Goal: Task Accomplishment & Management: Use online tool/utility

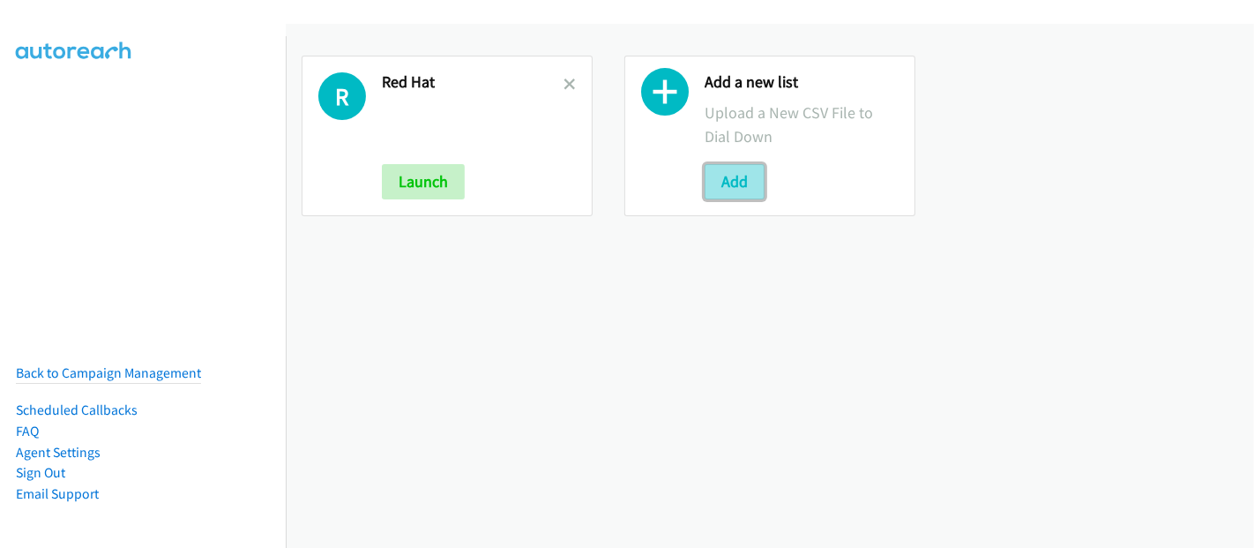
click at [734, 187] on button "Add" at bounding box center [735, 181] width 60 height 35
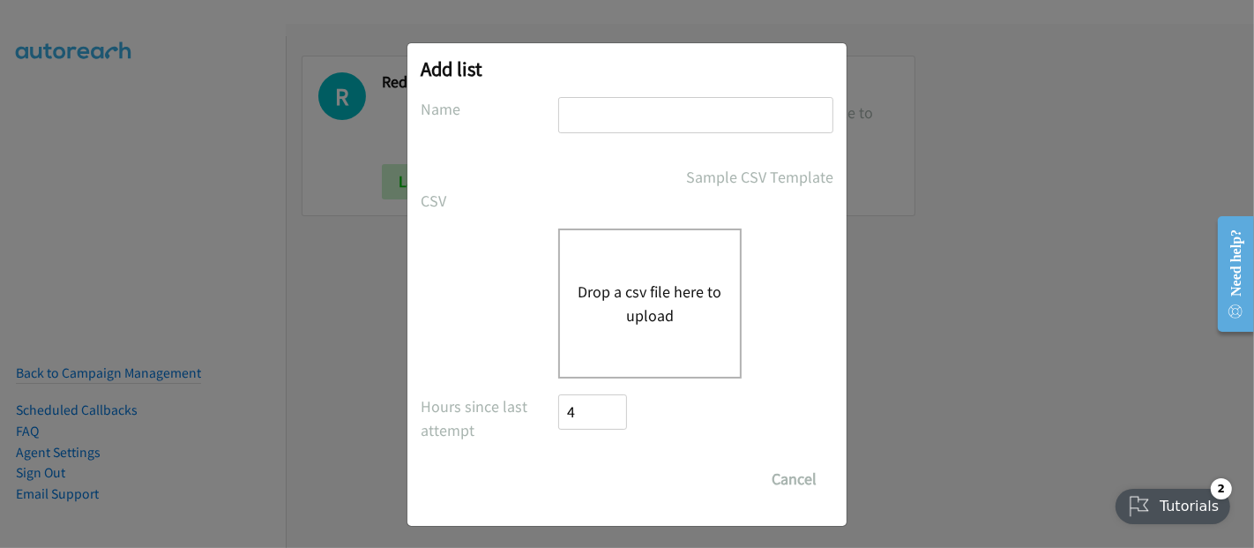
click at [623, 319] on button "Drop a csv file here to upload" at bounding box center [650, 304] width 145 height 48
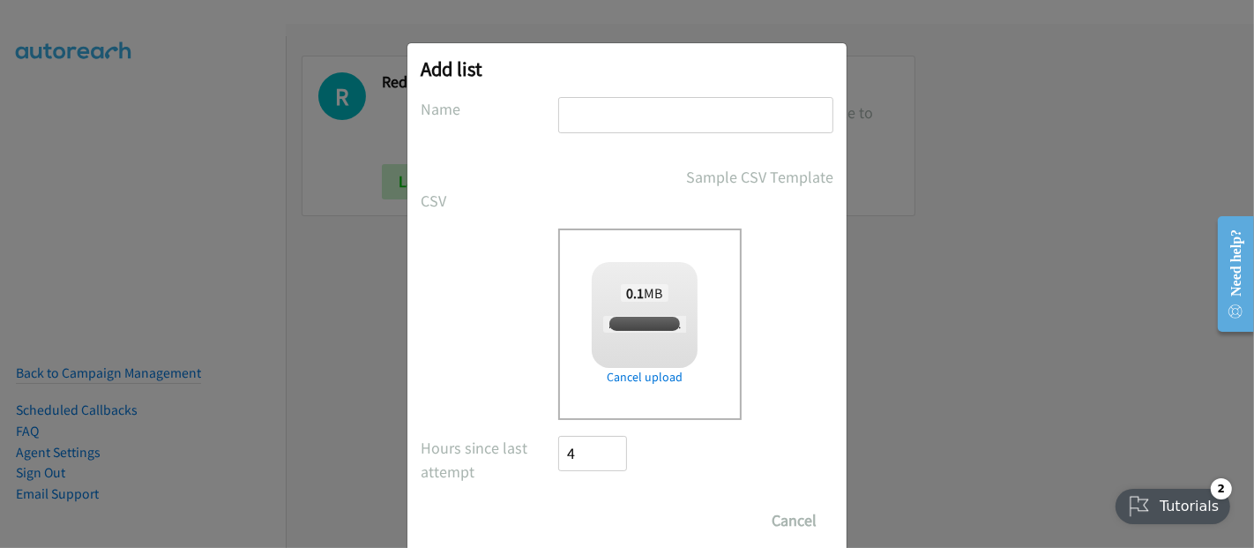
checkbox input "true"
click at [584, 115] on input "text" at bounding box center [695, 115] width 275 height 36
click at [1000, 167] on div "Add list No phone fields were returned for that Report or List View Please uplo…" at bounding box center [627, 282] width 1254 height 532
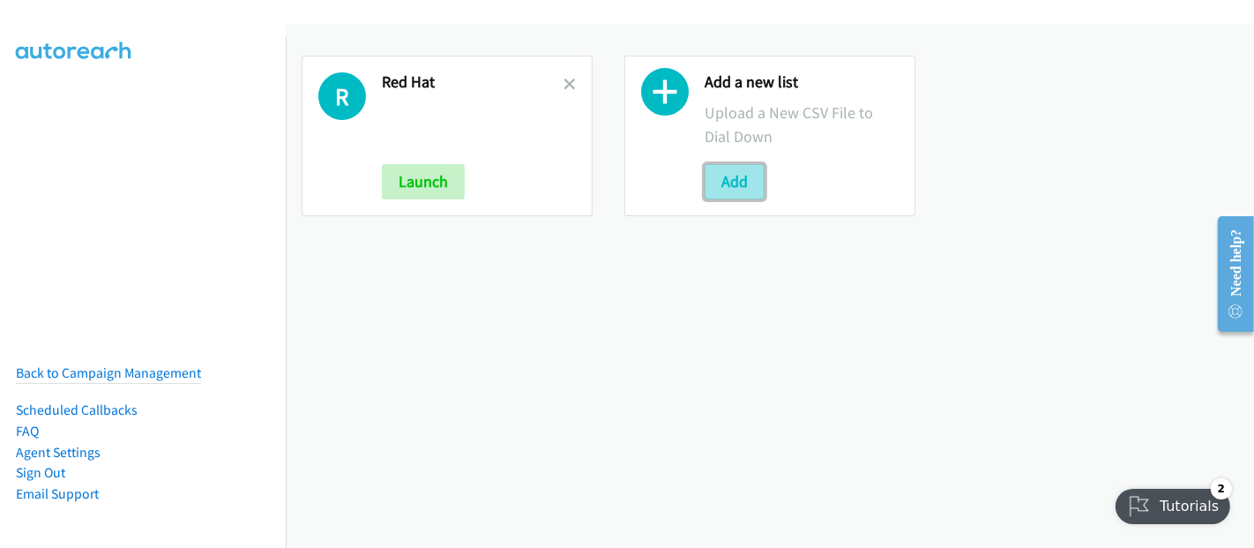
click at [727, 187] on button "Add" at bounding box center [735, 181] width 60 height 35
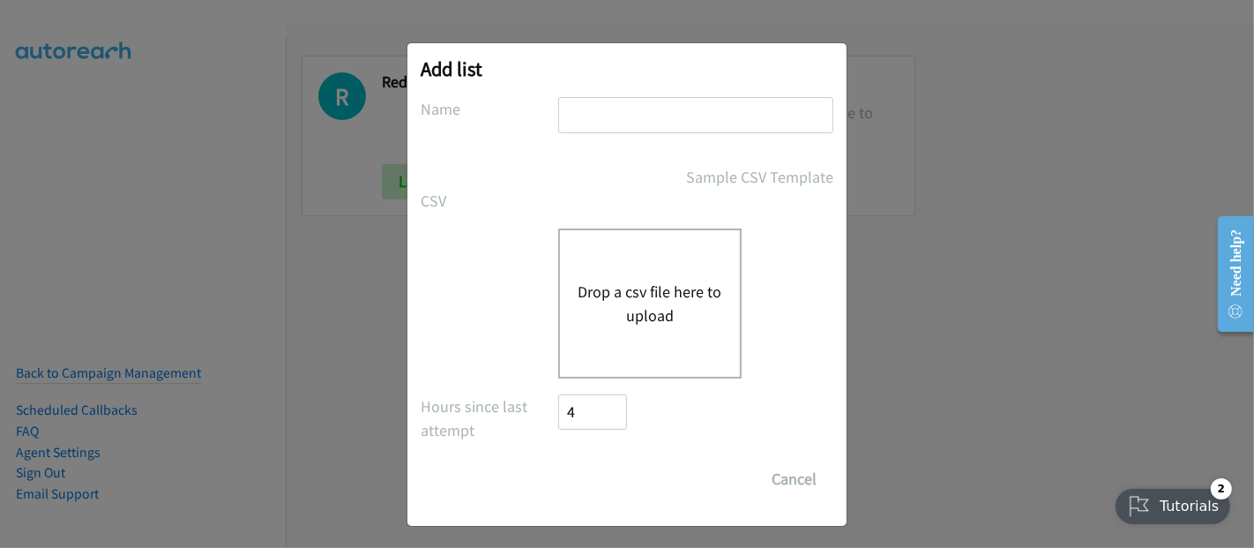
click at [588, 112] on input "text" at bounding box center [695, 115] width 275 height 36
drag, startPoint x: 588, startPoint y: 112, endPoint x: 559, endPoint y: 118, distance: 29.7
paste input "Rubrik"
type input "Rubrik"
click at [610, 310] on button "Drop a csv file here to upload" at bounding box center [650, 304] width 145 height 48
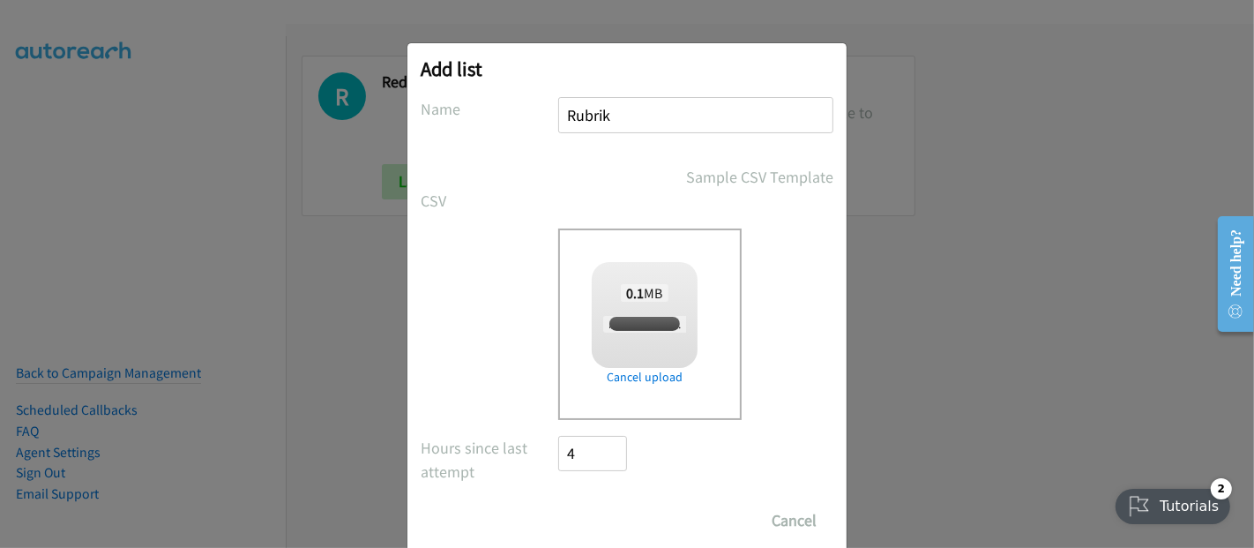
checkbox input "true"
click at [600, 515] on input "Save List" at bounding box center [604, 520] width 93 height 35
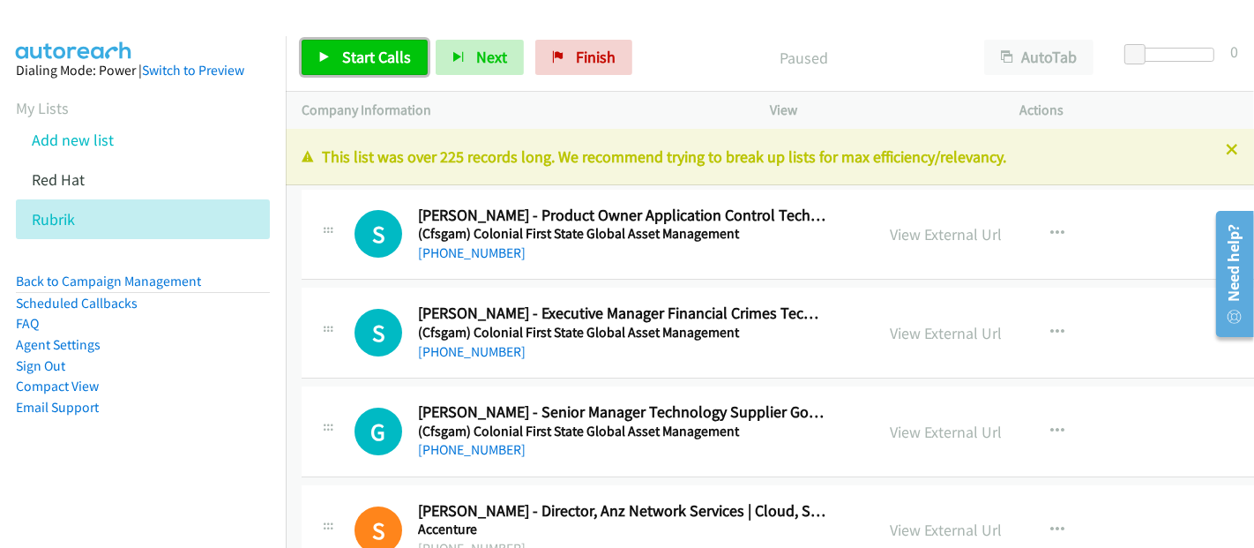
click at [351, 71] on link "Start Calls" at bounding box center [365, 57] width 126 height 35
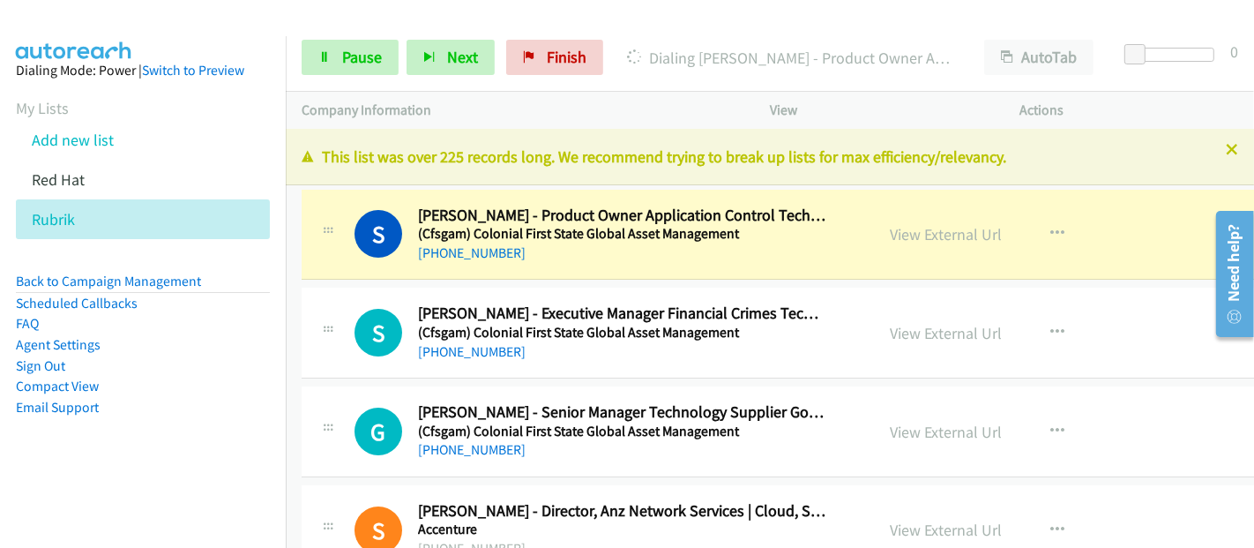
click at [801, 260] on div "+61 407 544 694" at bounding box center [622, 252] width 408 height 21
click at [947, 233] on link "View External Url" at bounding box center [946, 234] width 112 height 20
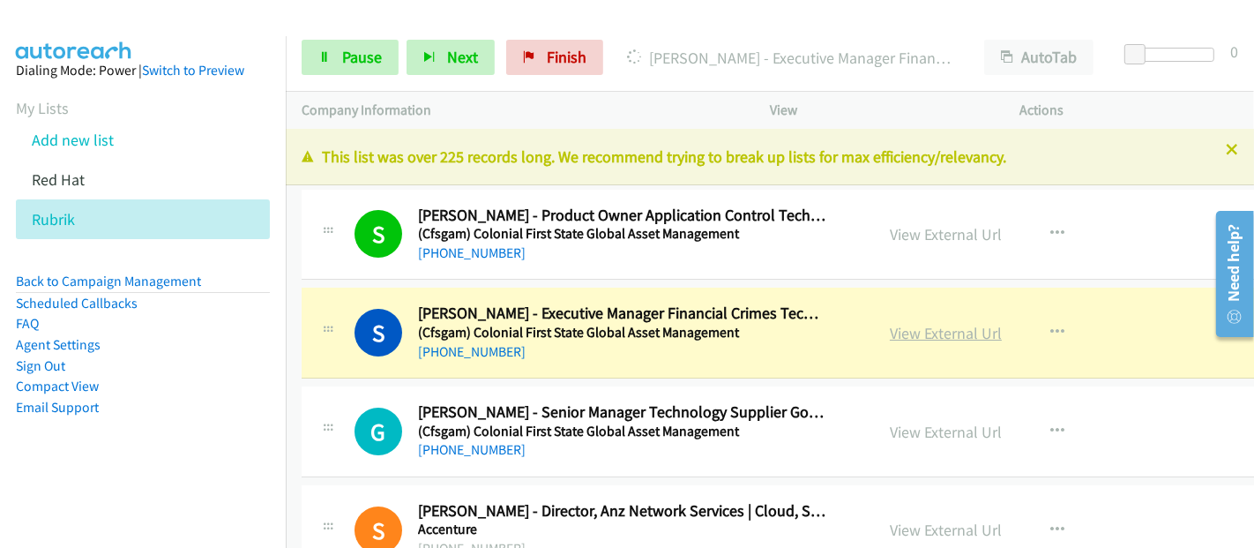
click at [899, 328] on link "View External Url" at bounding box center [946, 333] width 112 height 20
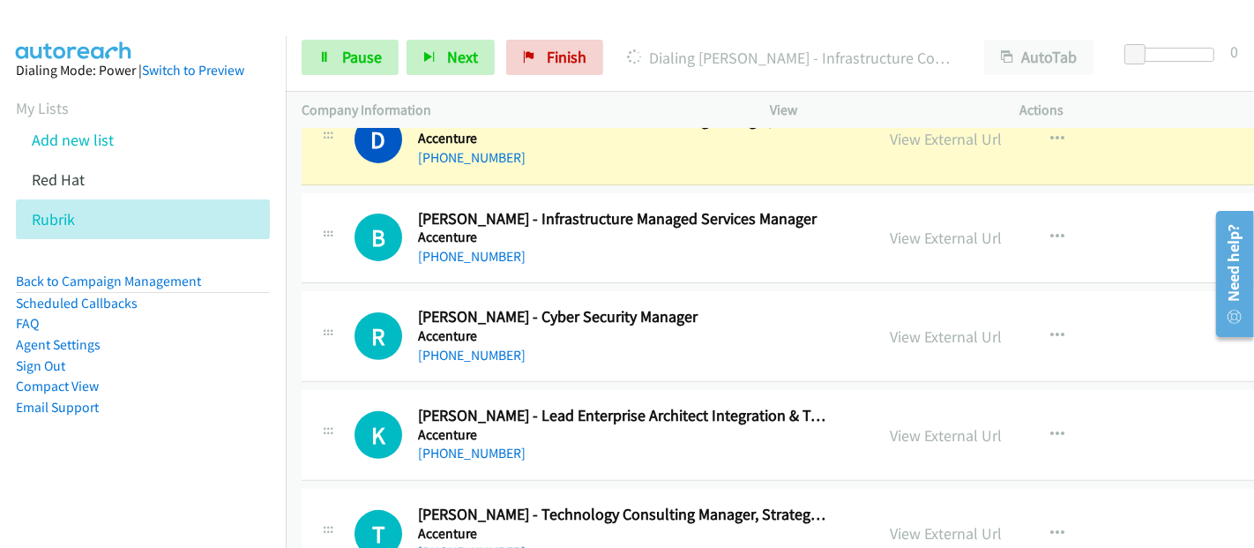
scroll to position [294, 0]
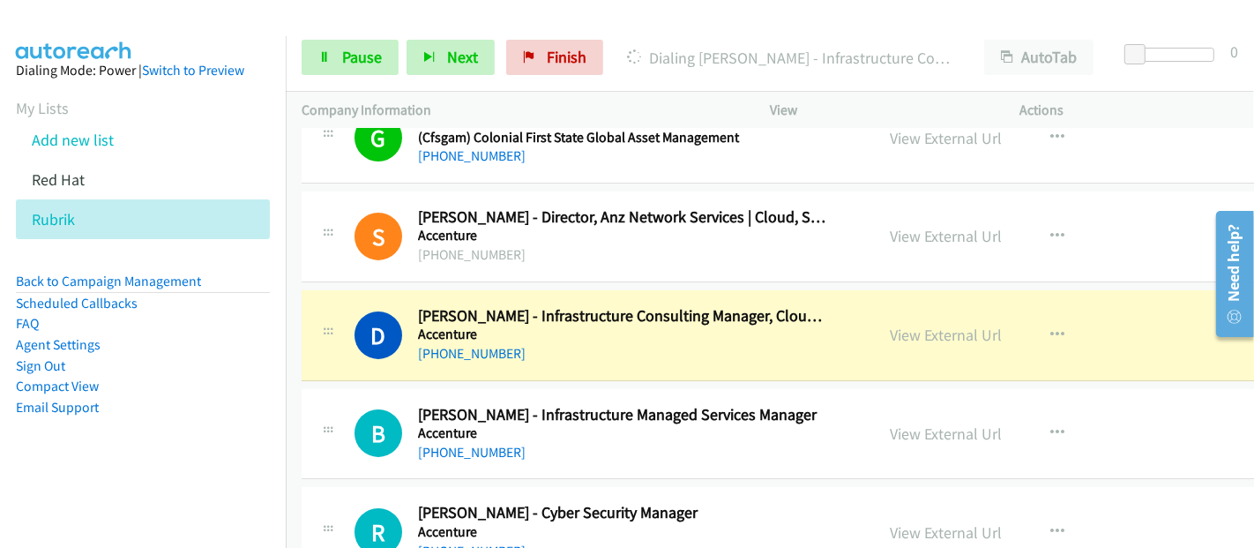
drag, startPoint x: 846, startPoint y: 335, endPoint x: 897, endPoint y: 318, distance: 53.0
click at [846, 335] on div "D Callback Scheduled David Rackham - Infrastructure Consulting Manager, Cloud S…" at bounding box center [605, 335] width 503 height 58
click at [921, 337] on link "View External Url" at bounding box center [946, 334] width 112 height 20
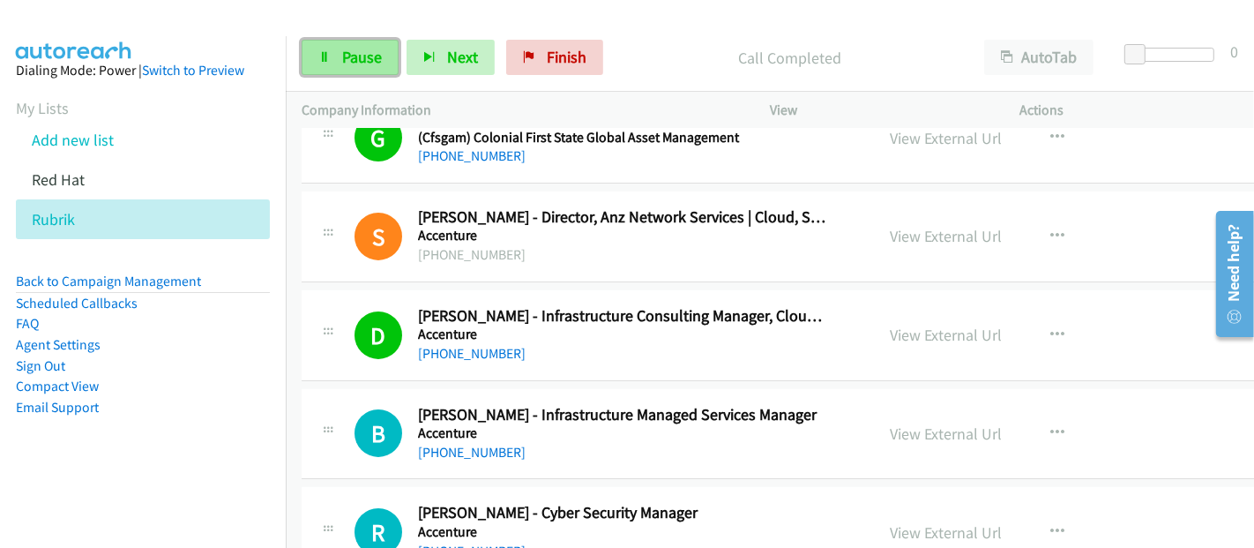
click at [362, 54] on span "Pause" at bounding box center [362, 57] width 40 height 20
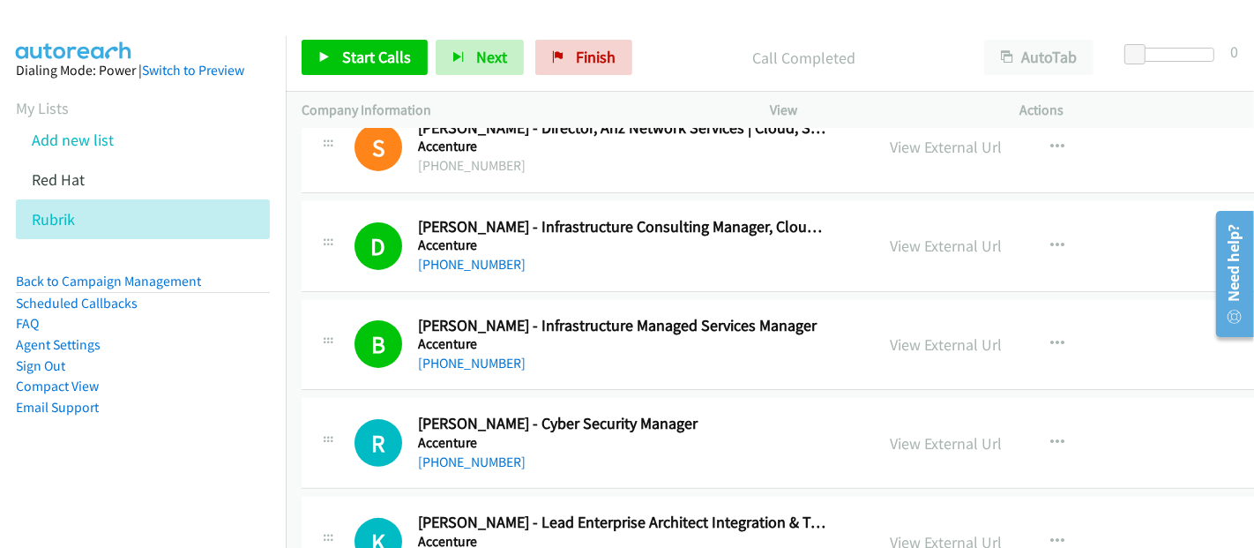
scroll to position [392, 0]
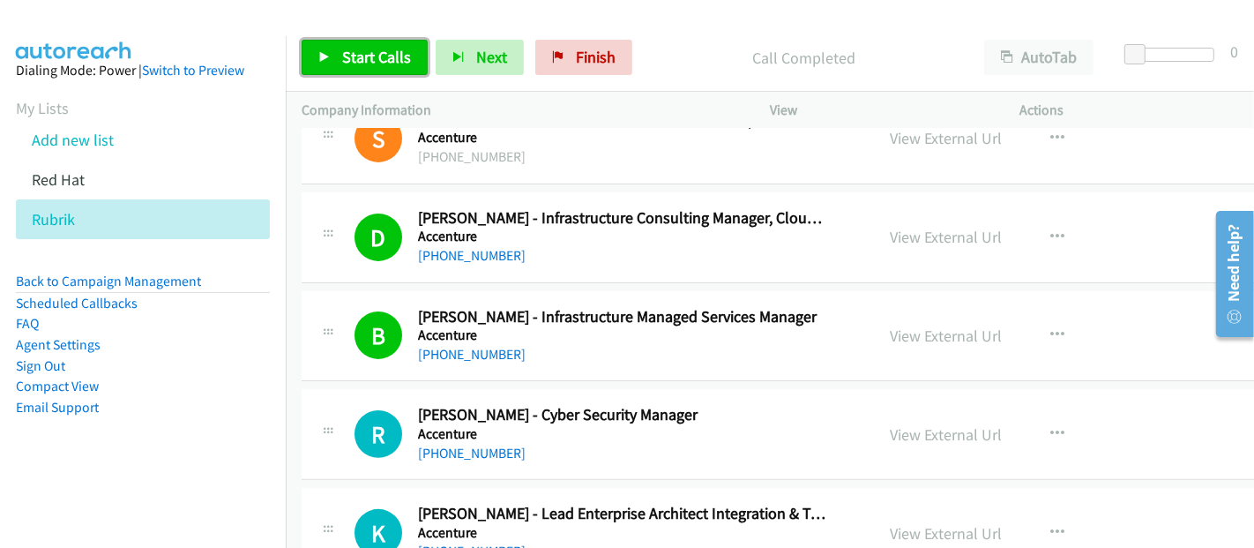
click at [346, 54] on span "Start Calls" at bounding box center [376, 57] width 69 height 20
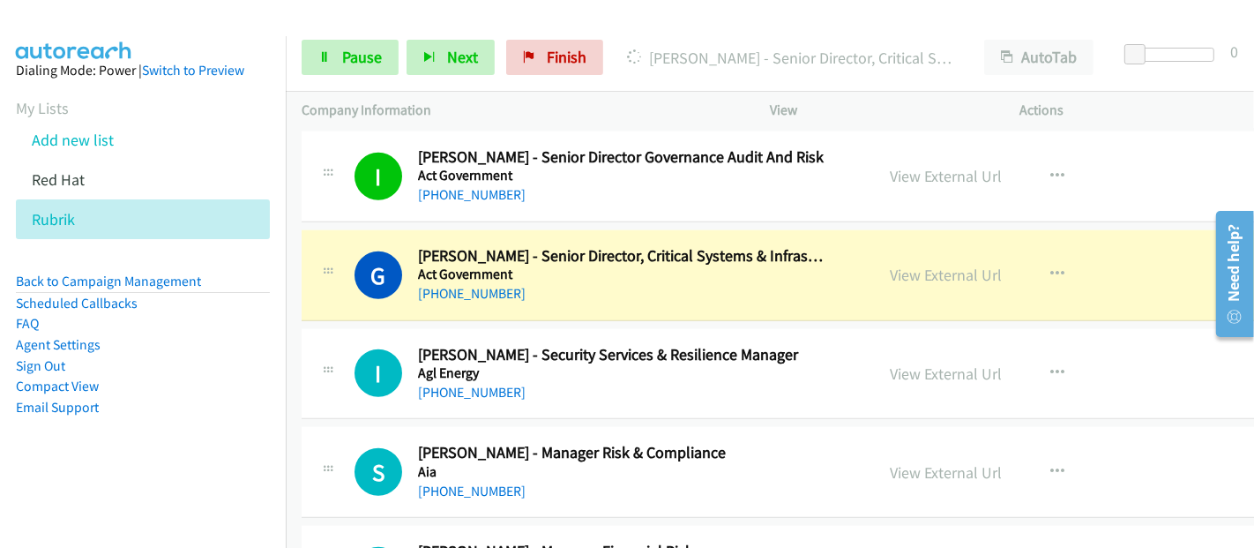
scroll to position [1469, 0]
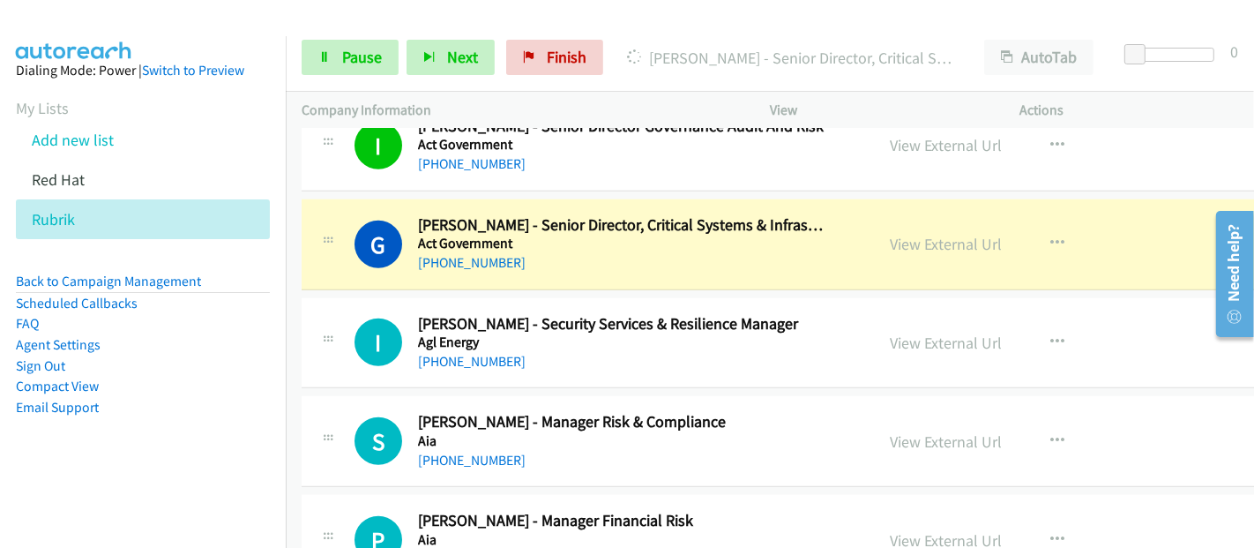
click at [858, 260] on div "G Callback Scheduled Grant Clark - Senior Director, Critical Systems & Infrastr…" at bounding box center [605, 244] width 503 height 58
click at [935, 242] on link "View External Url" at bounding box center [946, 244] width 112 height 20
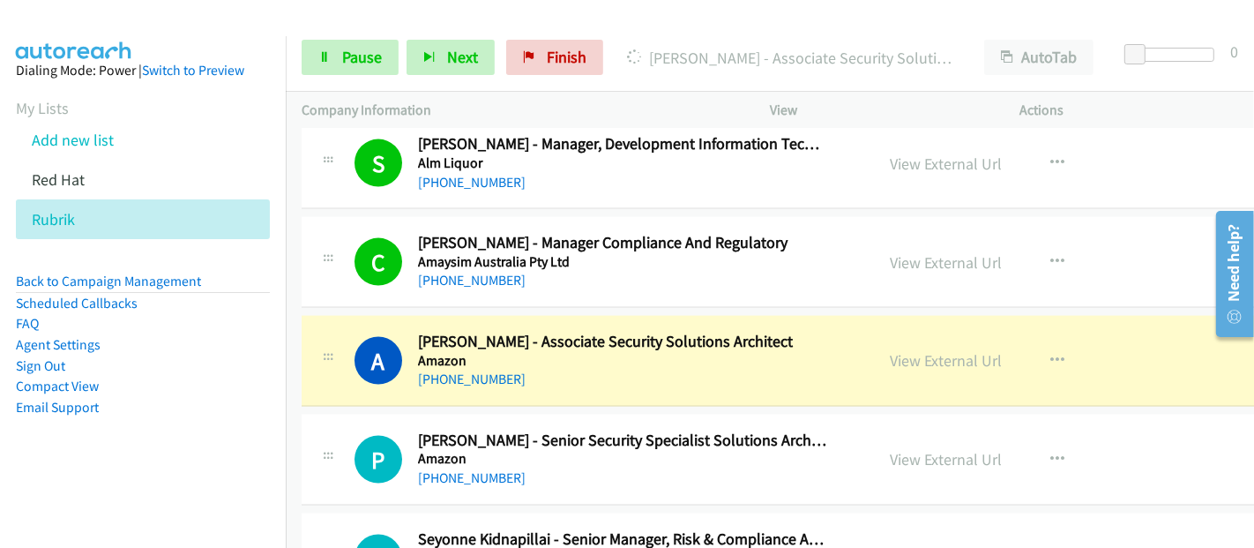
scroll to position [2351, 0]
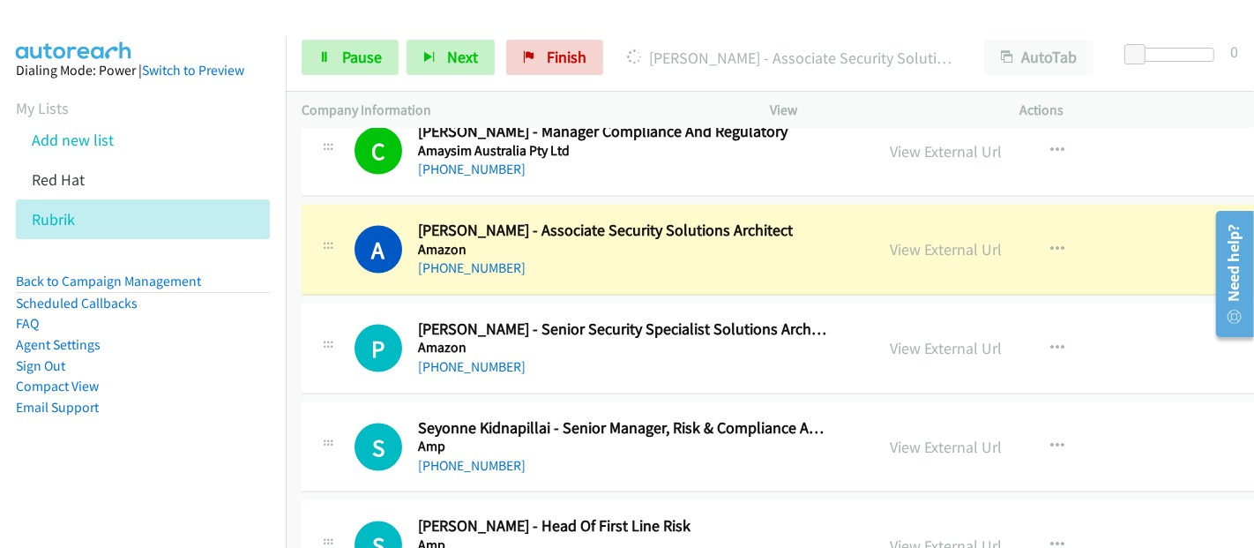
drag, startPoint x: 765, startPoint y: 258, endPoint x: 808, endPoint y: 257, distance: 42.3
click at [765, 258] on div "+61 426 910 439" at bounding box center [622, 267] width 408 height 21
click at [917, 239] on link "View External Url" at bounding box center [946, 249] width 112 height 20
click at [354, 64] on span "Pause" at bounding box center [362, 57] width 40 height 20
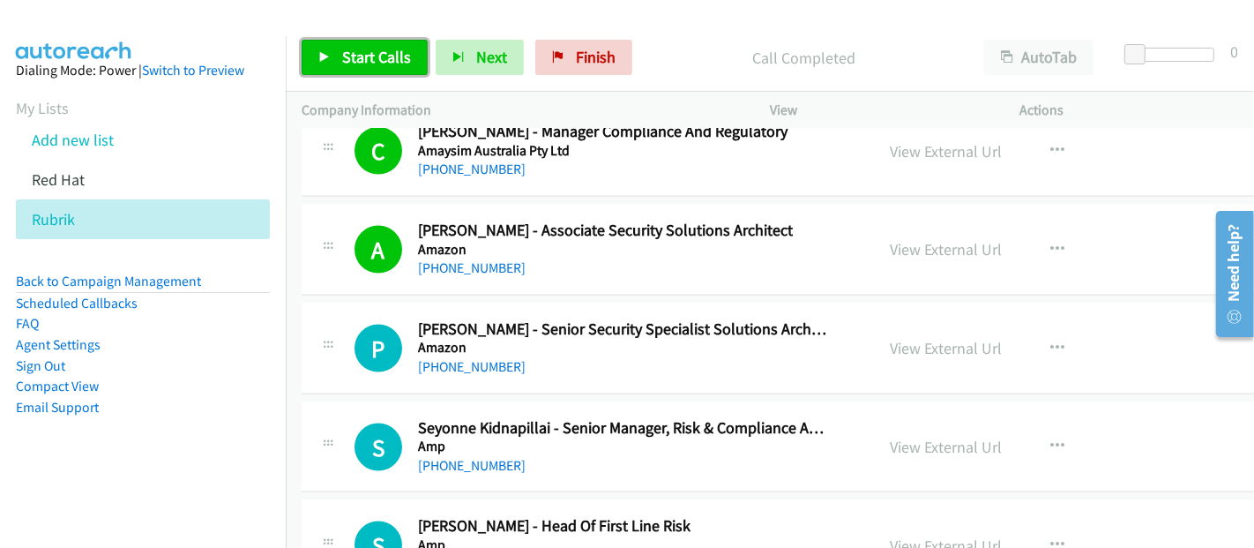
click at [395, 53] on span "Start Calls" at bounding box center [376, 57] width 69 height 20
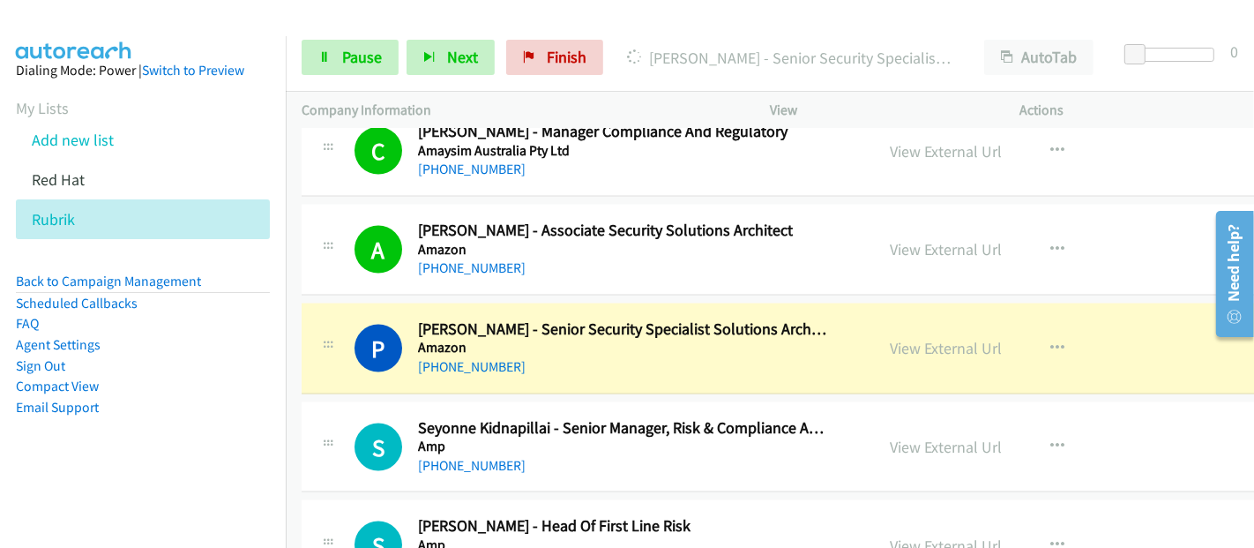
click at [697, 356] on div "+61 435 315 367" at bounding box center [622, 366] width 408 height 21
click at [944, 343] on link "View External Url" at bounding box center [946, 348] width 112 height 20
click at [335, 56] on link "Pause" at bounding box center [350, 57] width 97 height 35
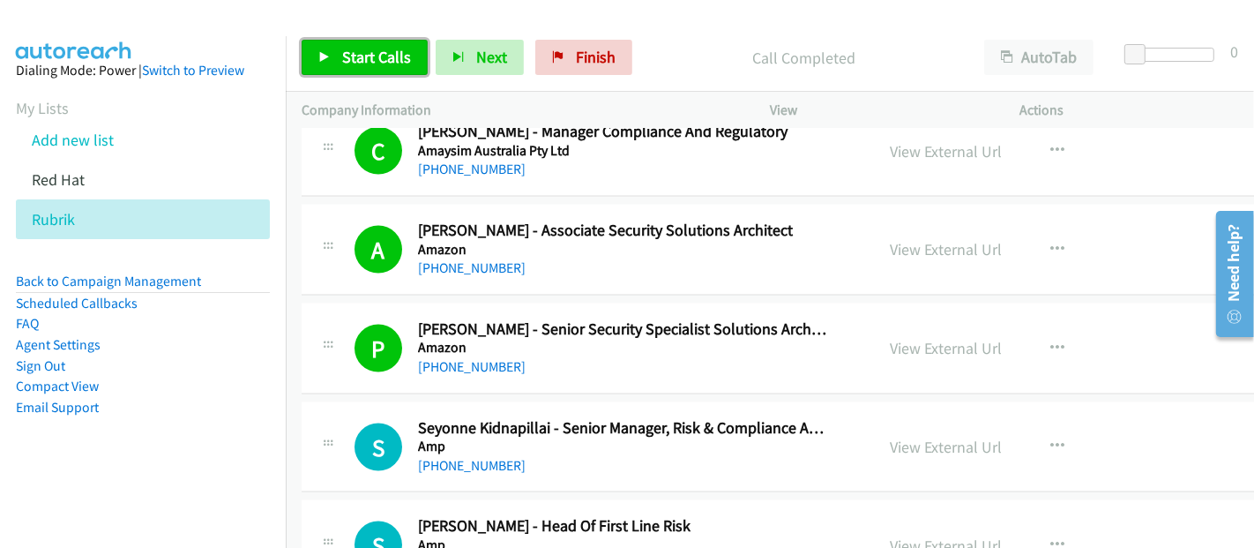
click at [375, 54] on span "Start Calls" at bounding box center [376, 57] width 69 height 20
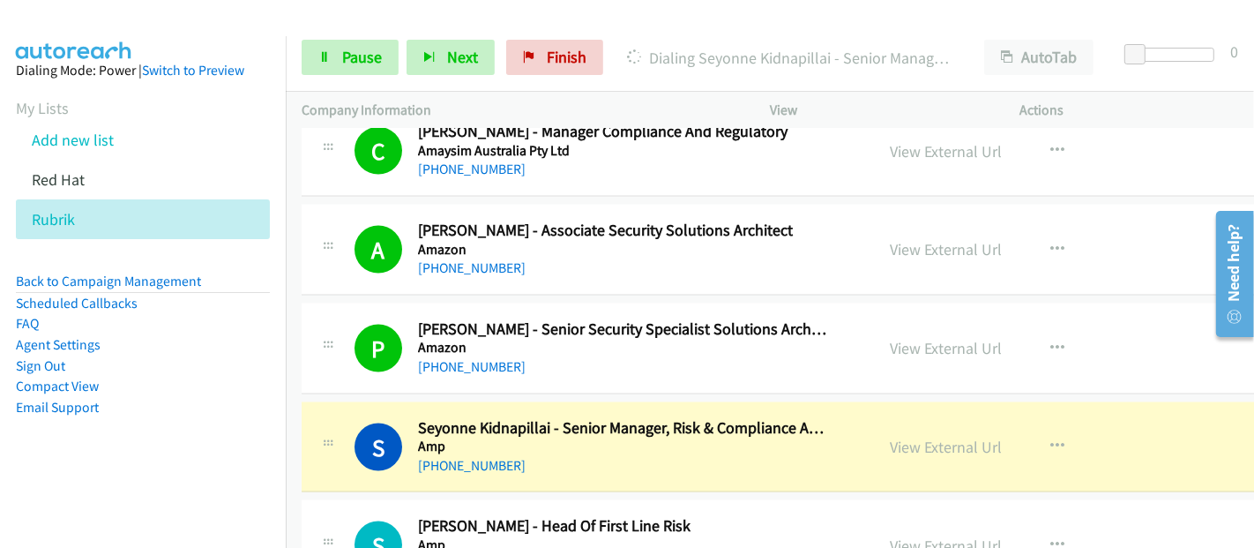
scroll to position [2449, 0]
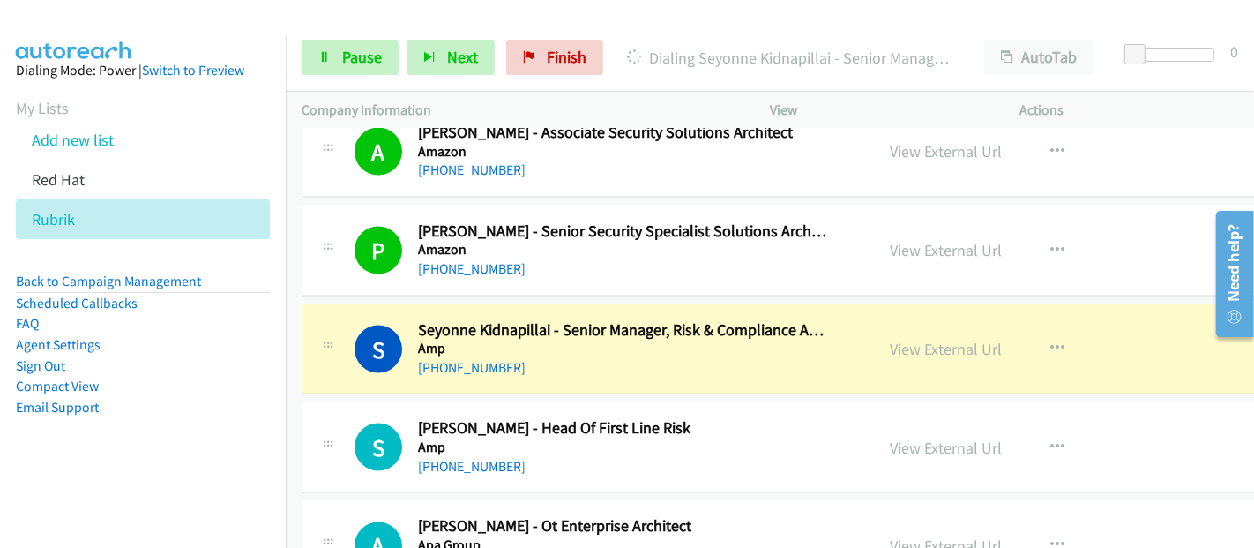
click at [809, 380] on div "S Callback Scheduled Seyonne Kidnapillai - Senior Manager, Risk & Compliance Am…" at bounding box center [842, 349] width 1081 height 91
click at [974, 341] on link "View External Url" at bounding box center [946, 349] width 112 height 20
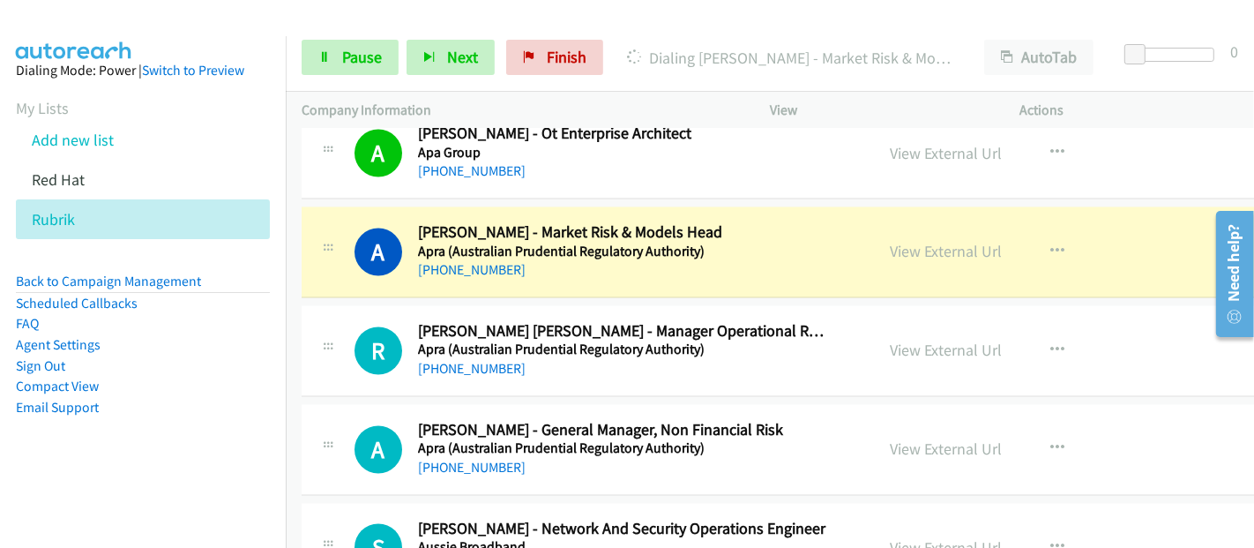
scroll to position [2939, 0]
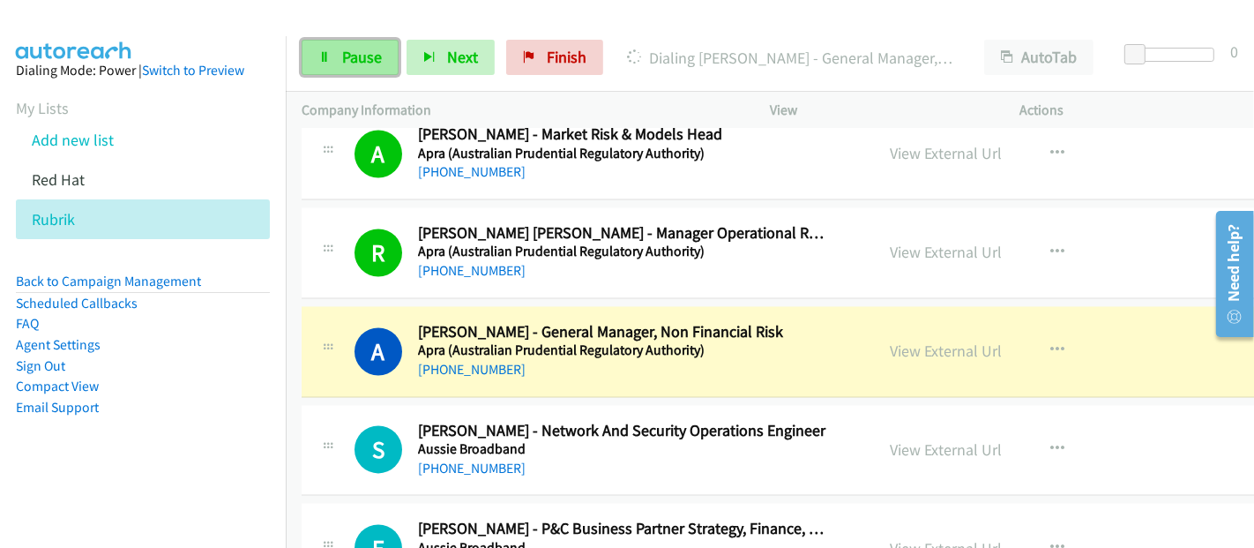
click at [335, 62] on link "Pause" at bounding box center [350, 57] width 97 height 35
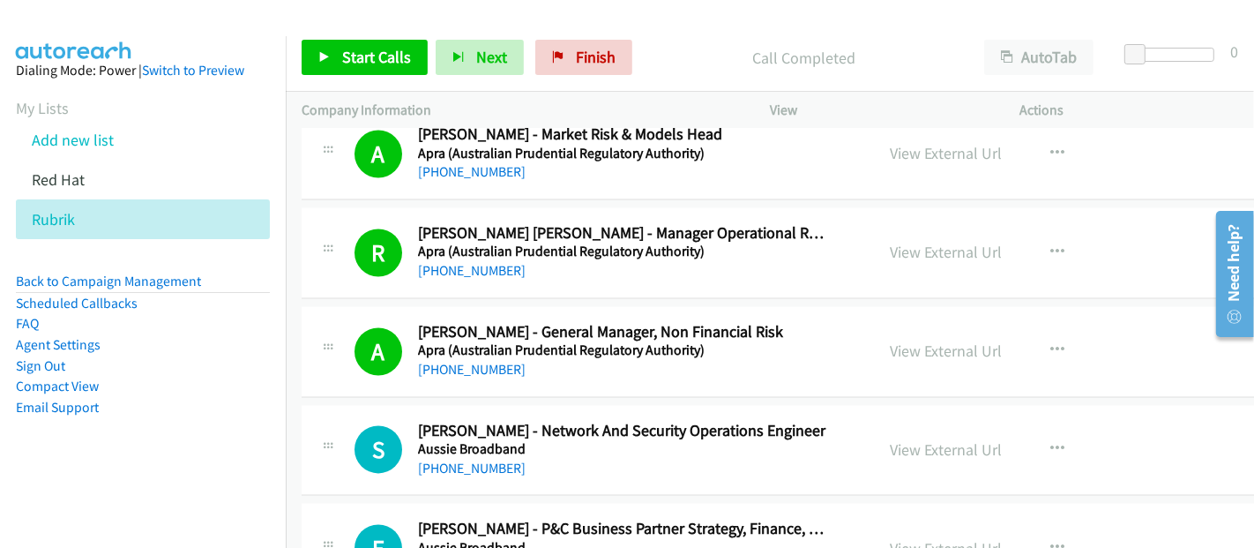
scroll to position [3037, 0]
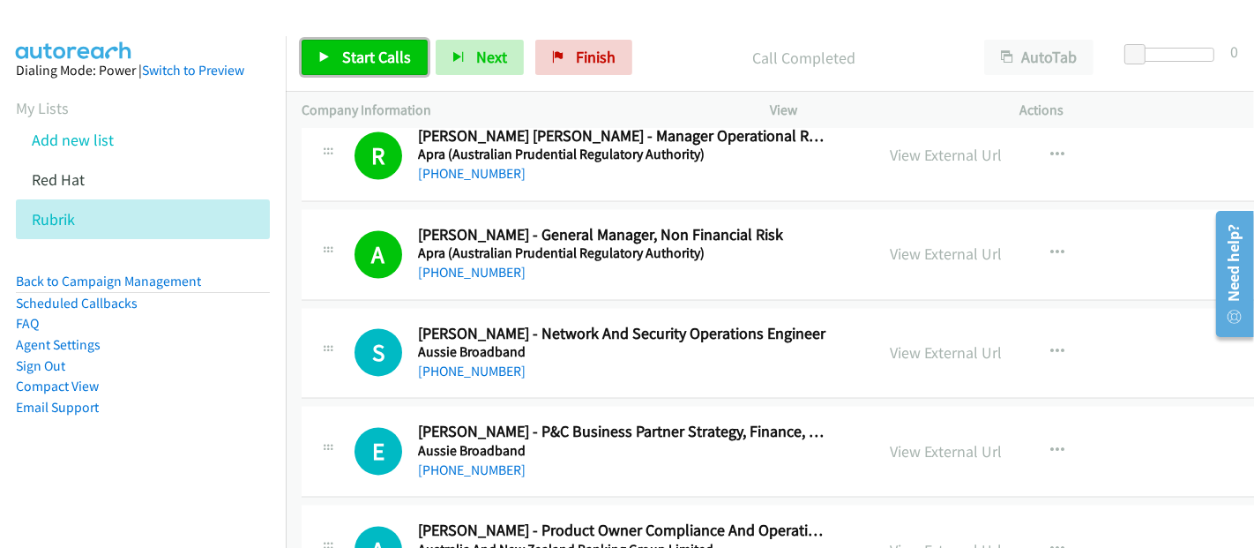
click at [376, 59] on span "Start Calls" at bounding box center [376, 57] width 69 height 20
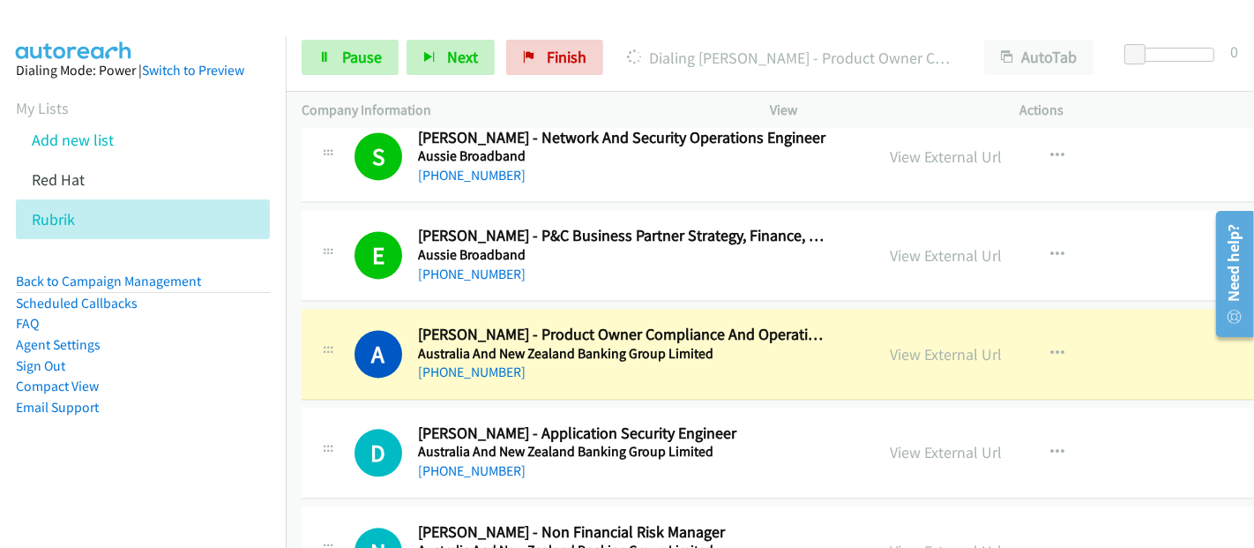
scroll to position [3330, 0]
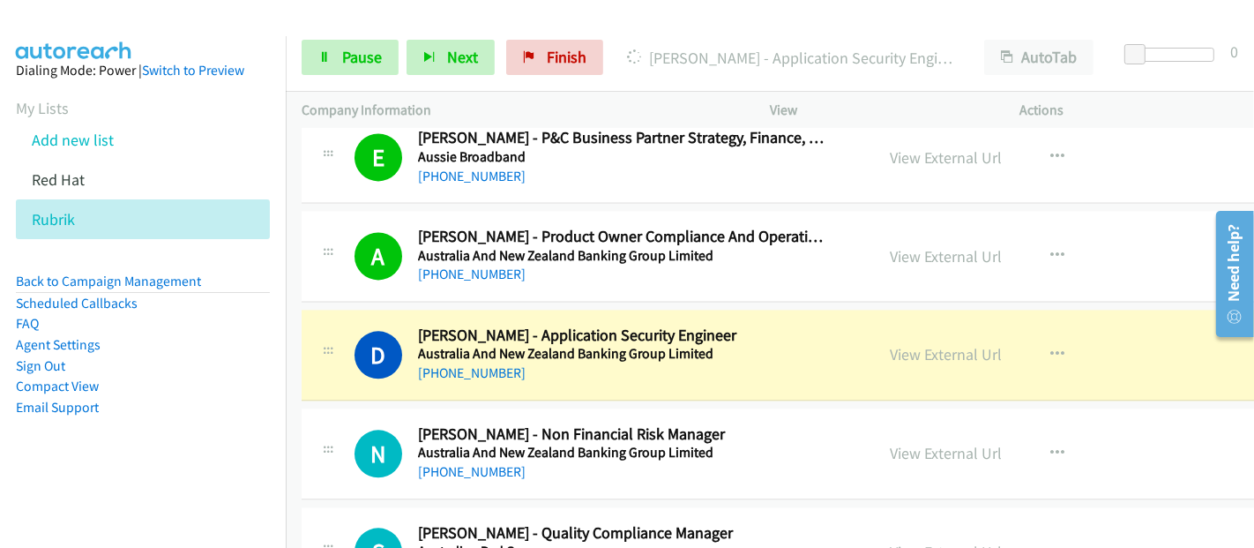
click at [846, 361] on div "D Callback Scheduled Dilsher Singh - Application Security Engineer Australia An…" at bounding box center [605, 354] width 503 height 58
click at [946, 346] on link "View External Url" at bounding box center [946, 354] width 112 height 20
click at [333, 63] on link "Pause" at bounding box center [350, 57] width 97 height 35
